Goal: Find specific page/section: Find specific page/section

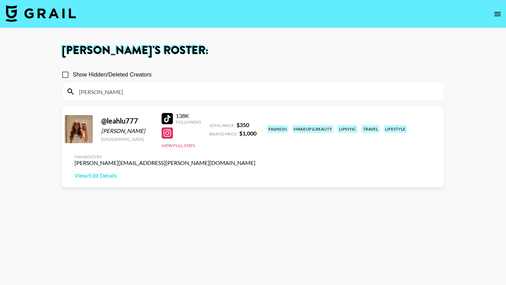
click at [164, 95] on input "leah" at bounding box center [257, 91] width 364 height 11
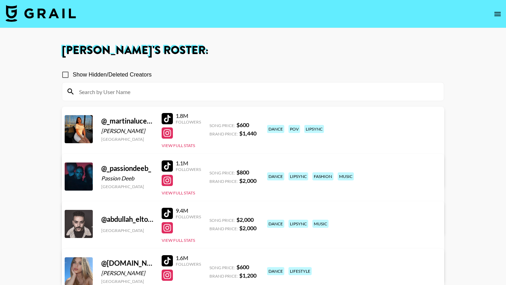
click at [65, 20] on img at bounding box center [41, 13] width 70 height 17
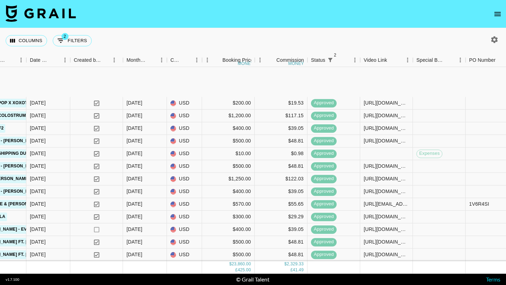
scroll to position [379, 365]
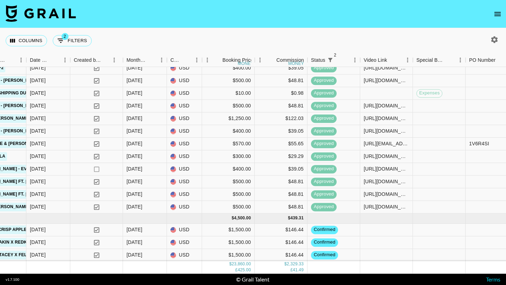
click at [495, 12] on icon "open drawer" at bounding box center [497, 14] width 6 height 4
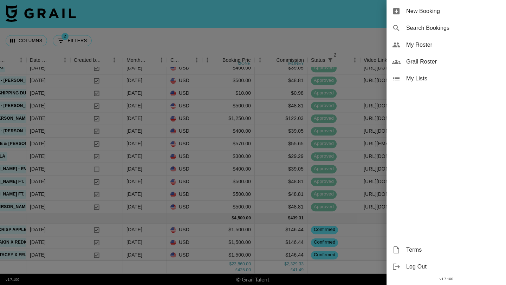
click at [415, 42] on span "My Roster" at bounding box center [453, 45] width 94 height 8
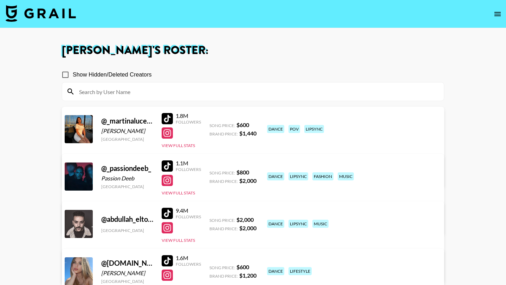
click at [176, 91] on input at bounding box center [257, 91] width 364 height 11
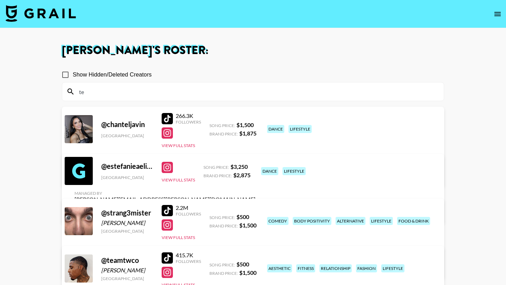
type input "t"
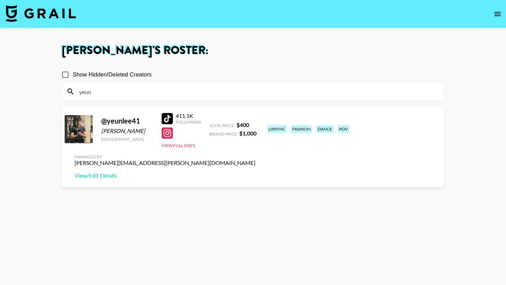
type input "yeun"
click at [171, 119] on div at bounding box center [167, 118] width 11 height 11
click at [118, 90] on input "yeun" at bounding box center [257, 91] width 364 height 11
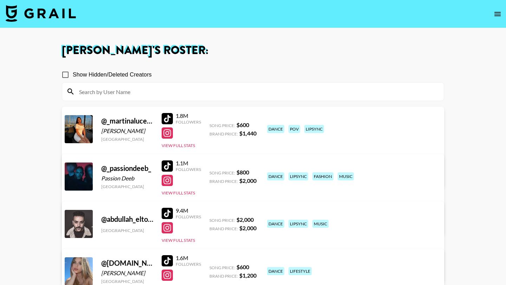
click at [56, 16] on img at bounding box center [41, 13] width 70 height 17
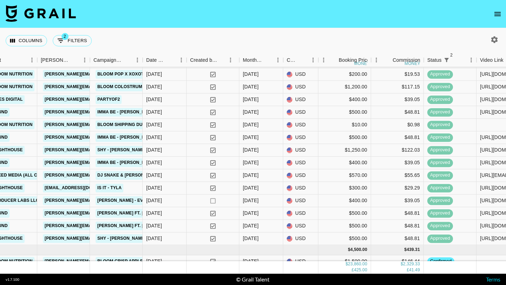
scroll to position [347, 249]
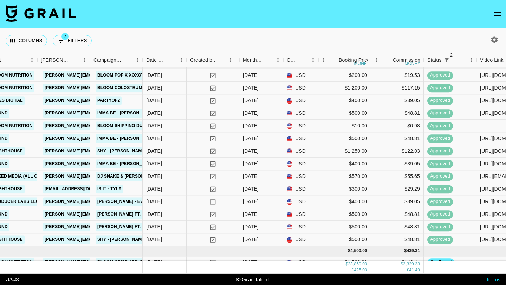
click at [493, 8] on button "open drawer" at bounding box center [497, 14] width 14 height 14
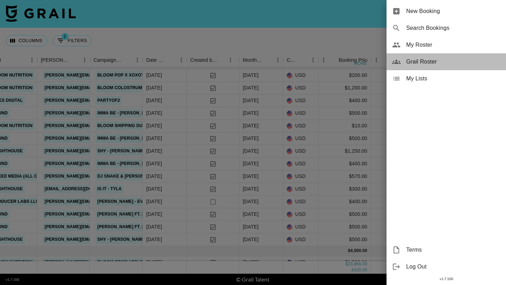
click at [428, 68] on div "Grail Roster" at bounding box center [445, 61] width 119 height 17
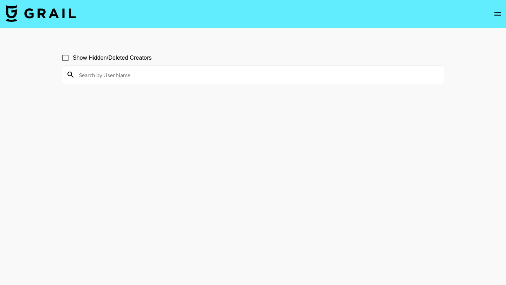
click at [218, 75] on input at bounding box center [257, 74] width 364 height 11
type input "andria"
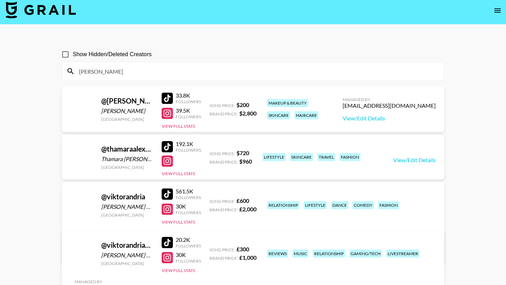
scroll to position [6, 0]
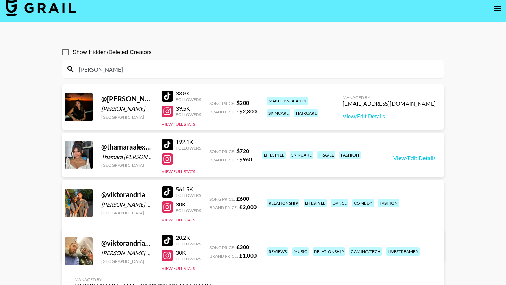
click at [99, 71] on input "andria" at bounding box center [257, 69] width 364 height 11
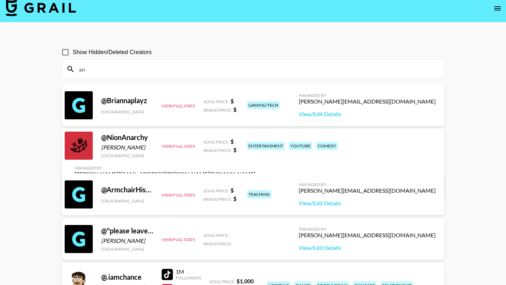
type input "a"
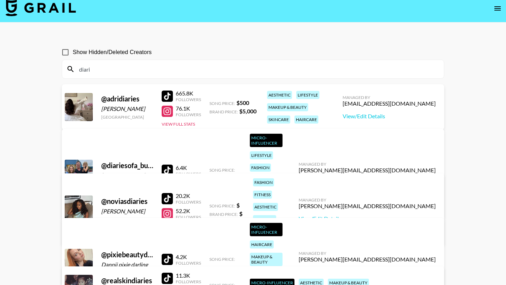
type input "diari"
click at [167, 95] on div at bounding box center [167, 96] width 11 height 11
